Goal: Task Accomplishment & Management: Manage account settings

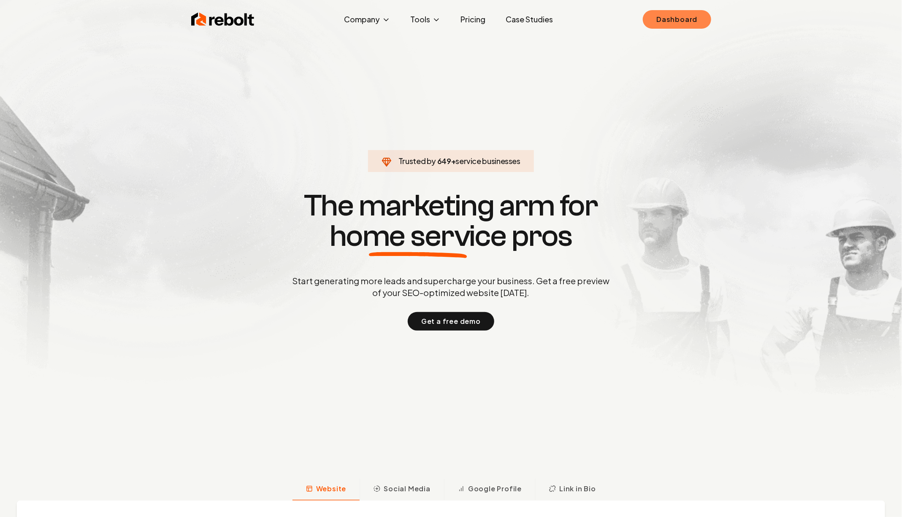
click at [677, 22] on link "Dashboard" at bounding box center [677, 19] width 68 height 19
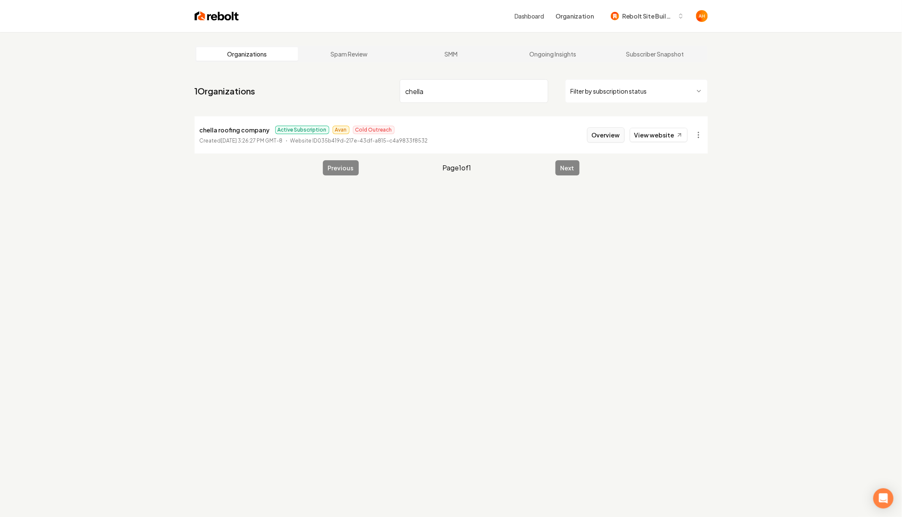
type input "chella"
click at [594, 136] on button "Overview" at bounding box center [606, 134] width 38 height 15
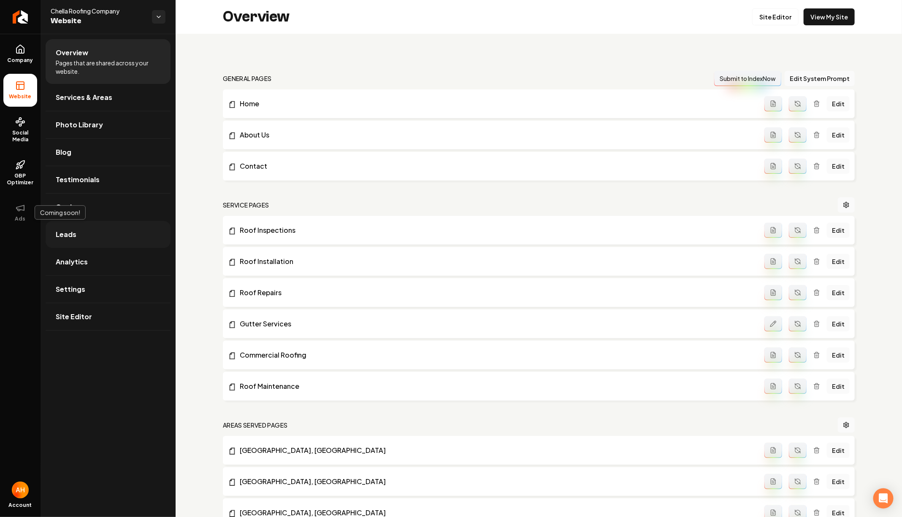
click at [85, 235] on link "Leads" at bounding box center [108, 234] width 125 height 27
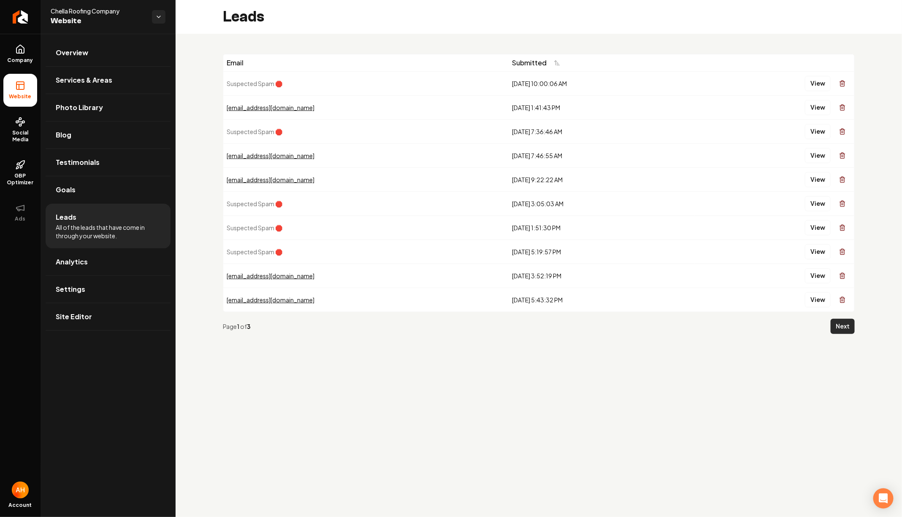
click at [848, 326] on button "Next" at bounding box center [842, 326] width 24 height 15
click at [849, 316] on div "Page 2 of 3 Previous Next" at bounding box center [539, 326] width 632 height 29
click at [849, 321] on button "Next" at bounding box center [842, 326] width 24 height 15
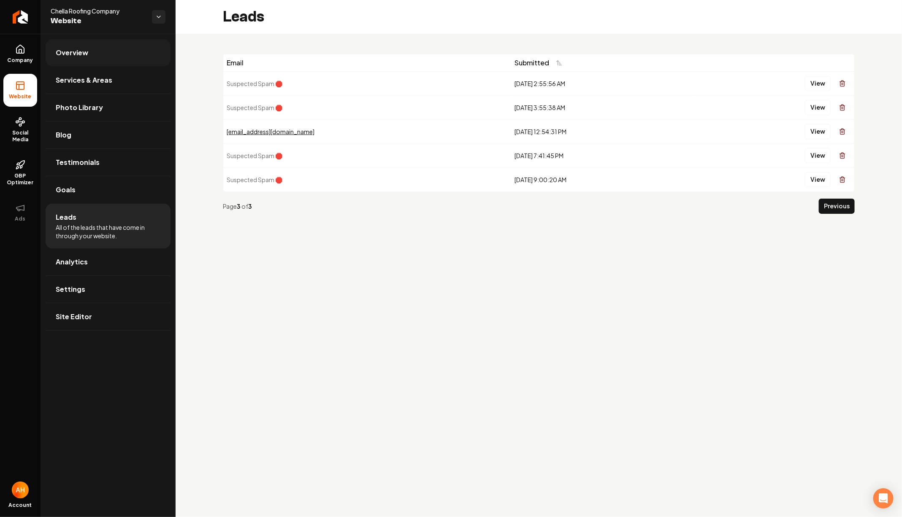
click at [132, 58] on link "Overview" at bounding box center [108, 52] width 125 height 27
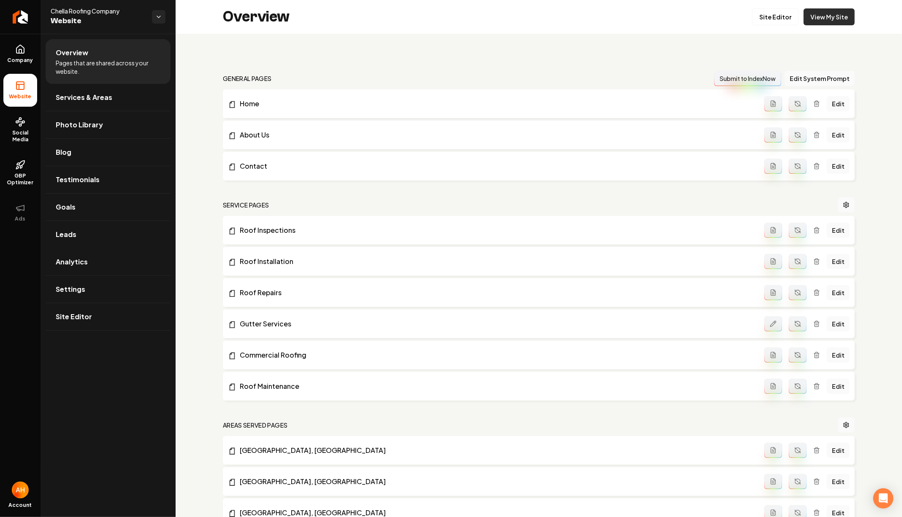
click at [844, 21] on link "View My Site" at bounding box center [828, 16] width 51 height 17
